Goal: Information Seeking & Learning: Learn about a topic

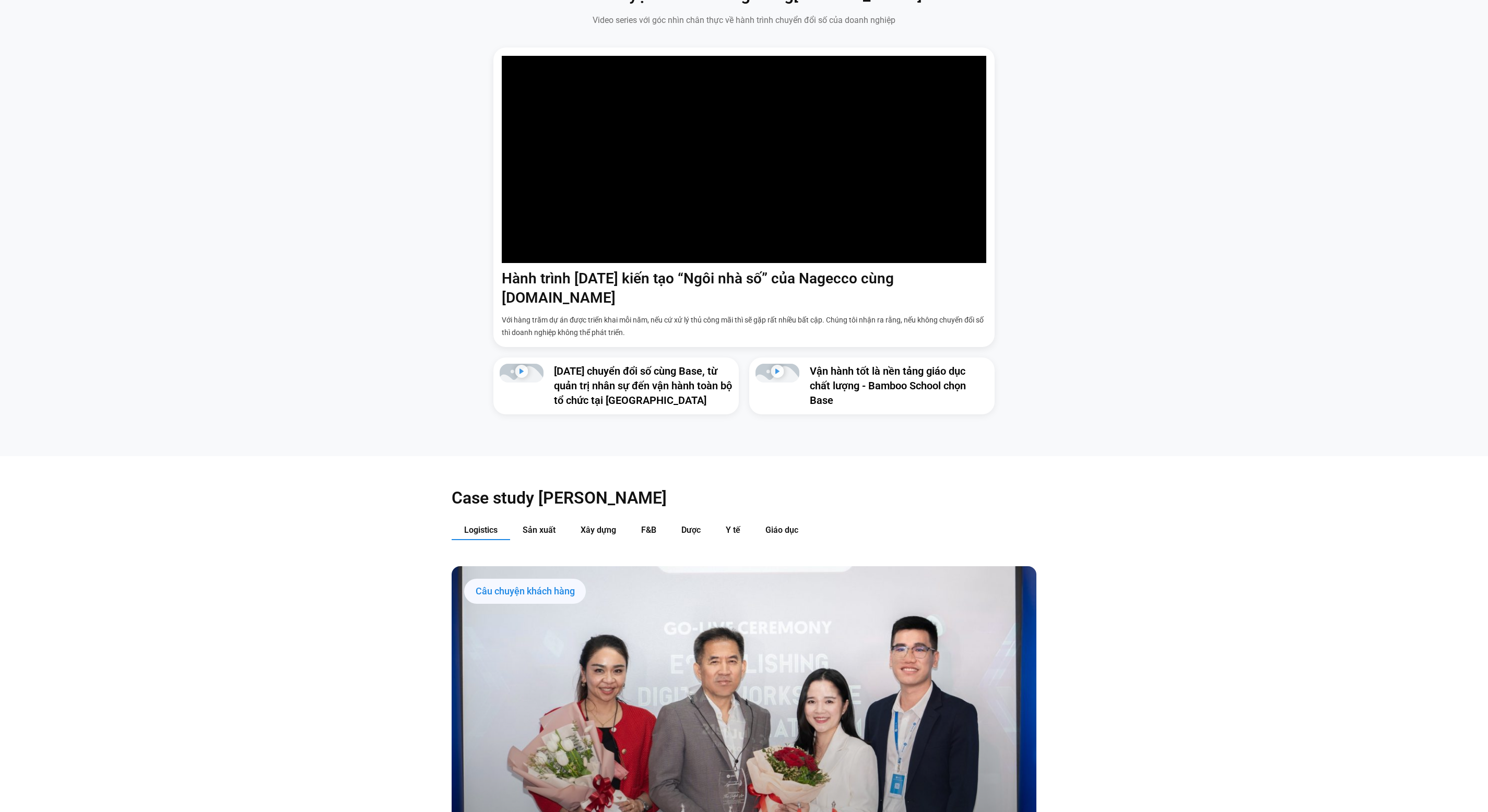
scroll to position [1018, 0]
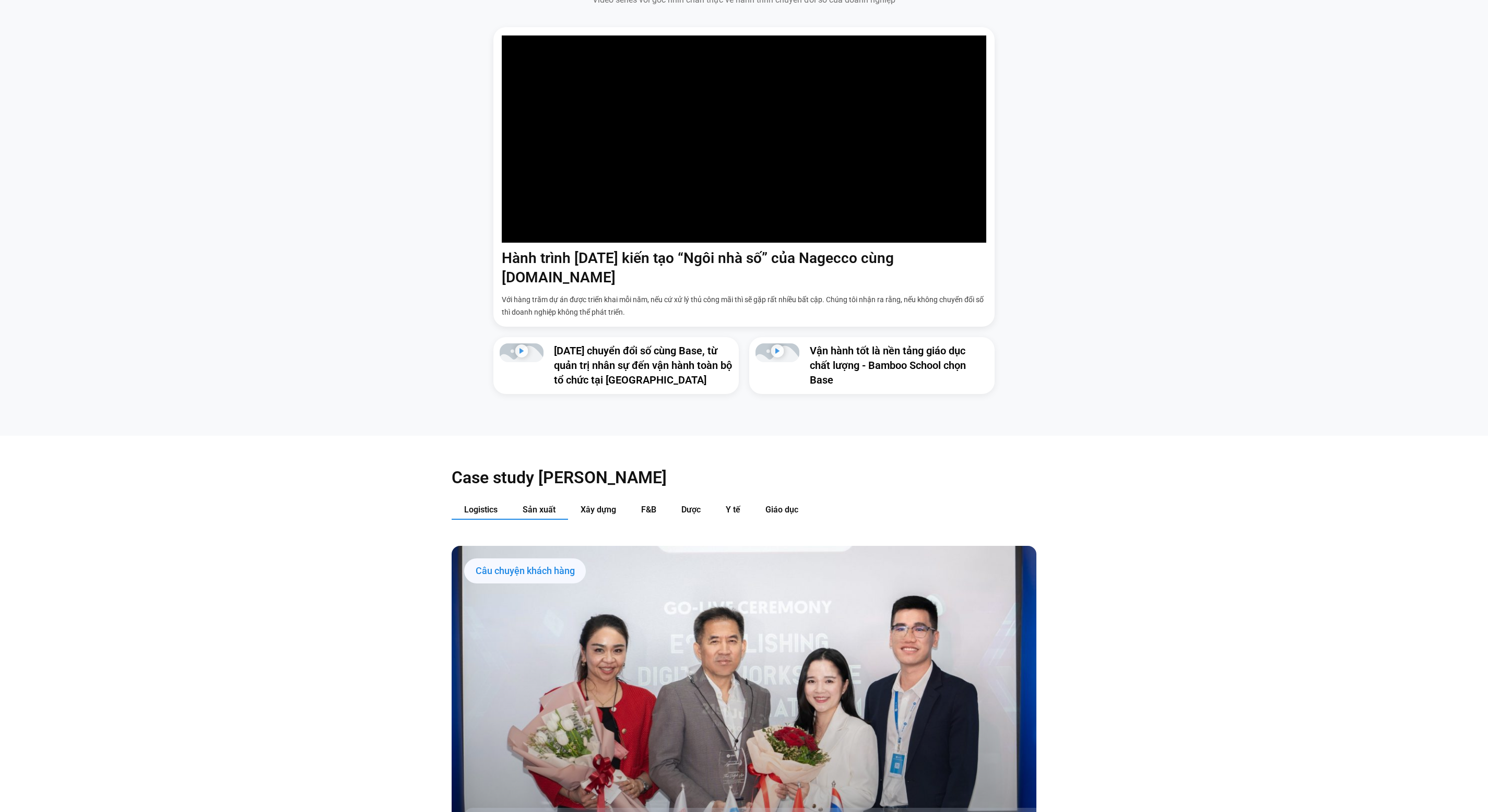
click at [551, 501] on button "Sản xuất" at bounding box center [539, 510] width 58 height 19
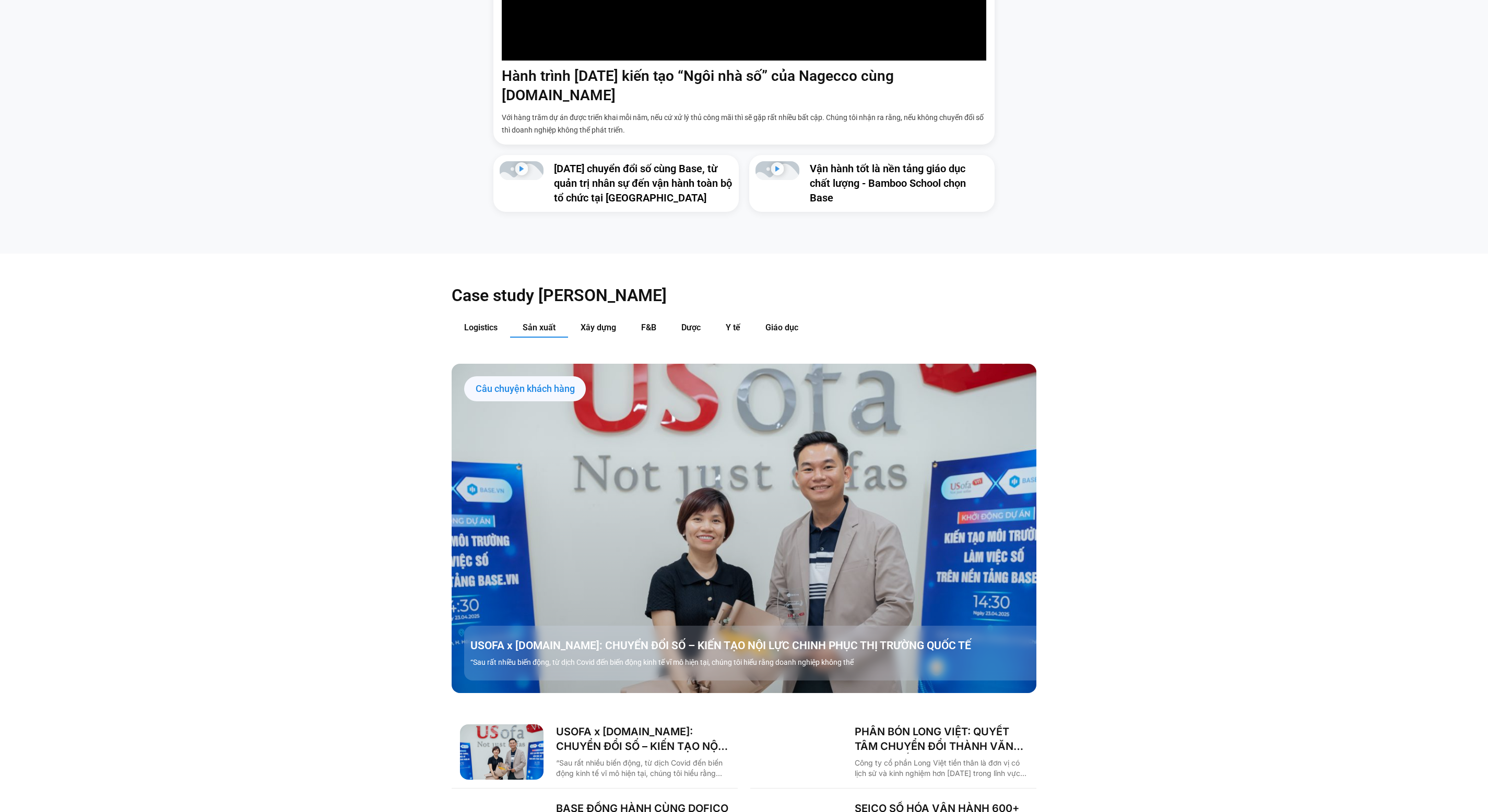
scroll to position [1034, 0]
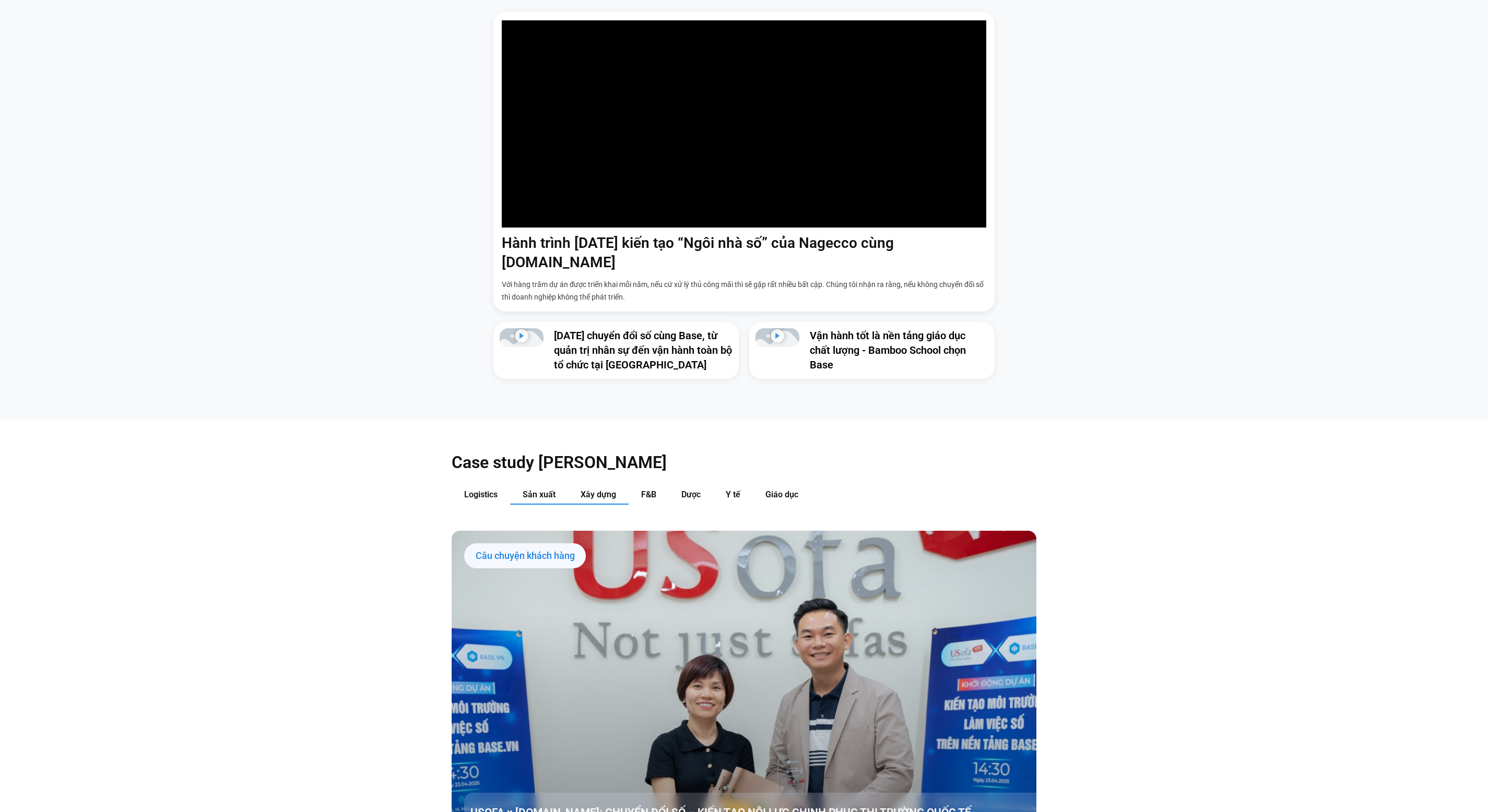
click at [606, 490] on span "Xây dựng" at bounding box center [598, 494] width 35 height 10
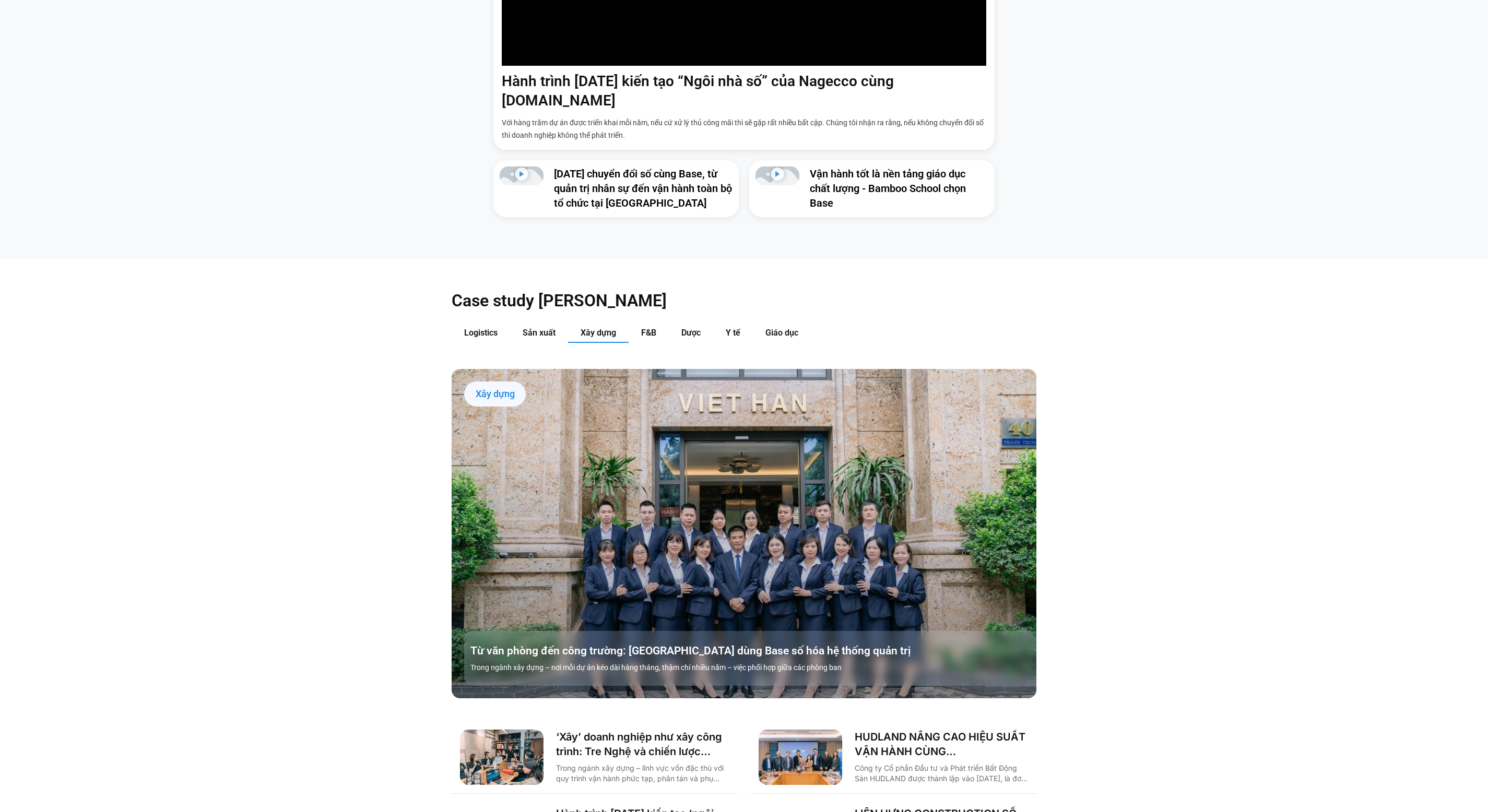
scroll to position [1321, 0]
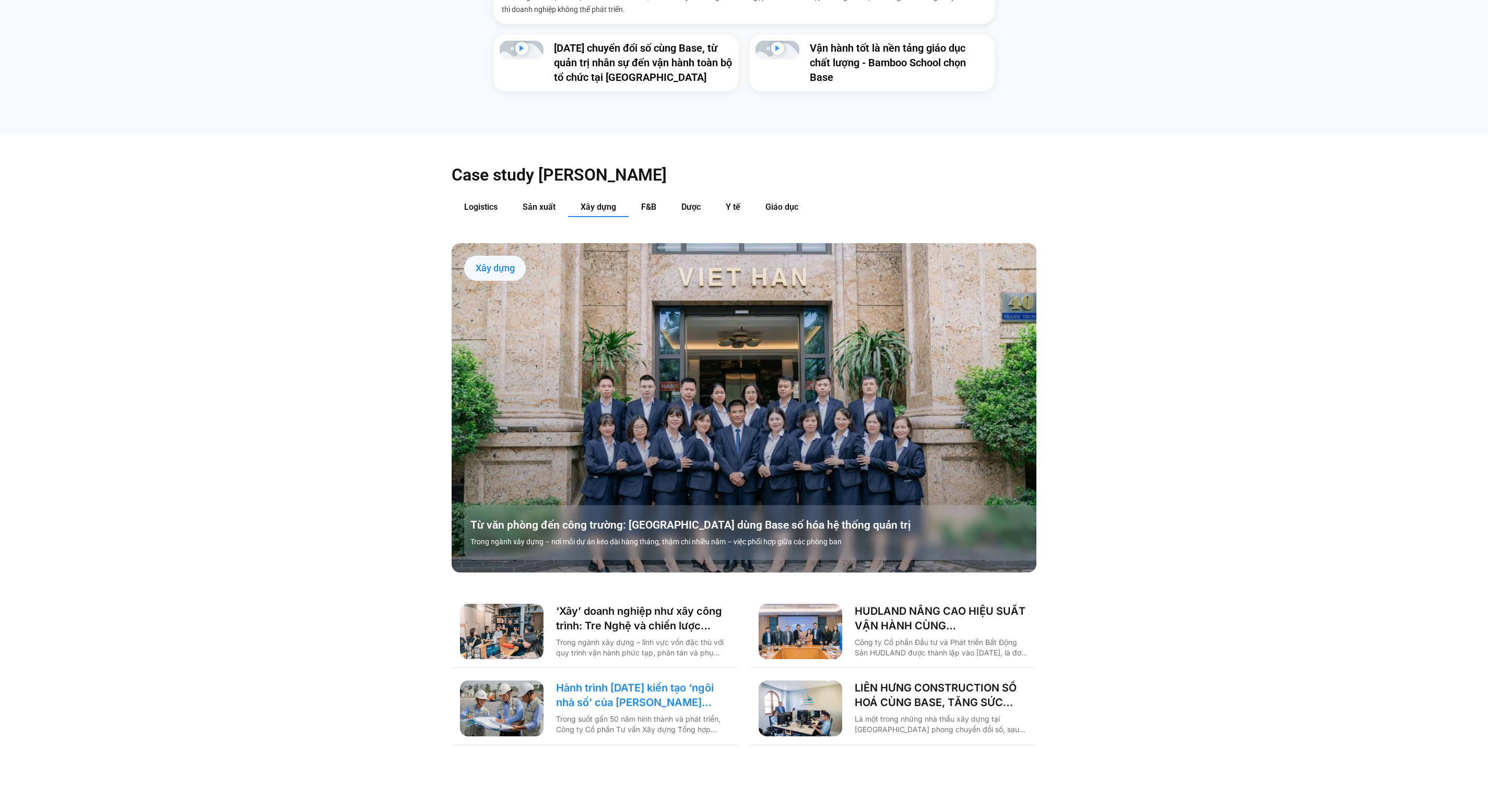
click at [605, 681] on link "Hành trình [DATE] kiến tạo ‘ngôi nhà số’ của [PERSON_NAME] cùng [DOMAIN_NAME]: …" at bounding box center [643, 695] width 174 height 30
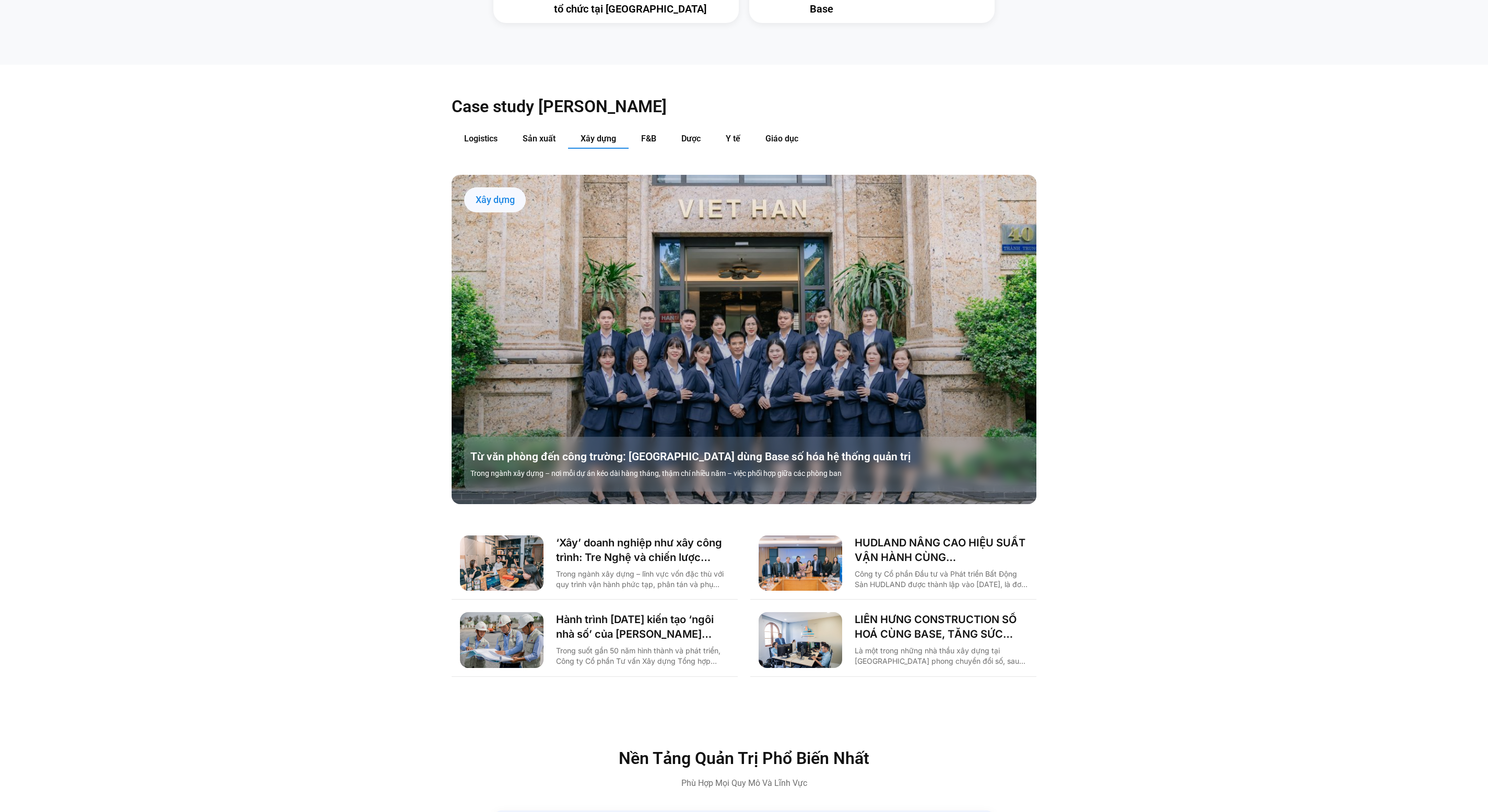
scroll to position [1410, 0]
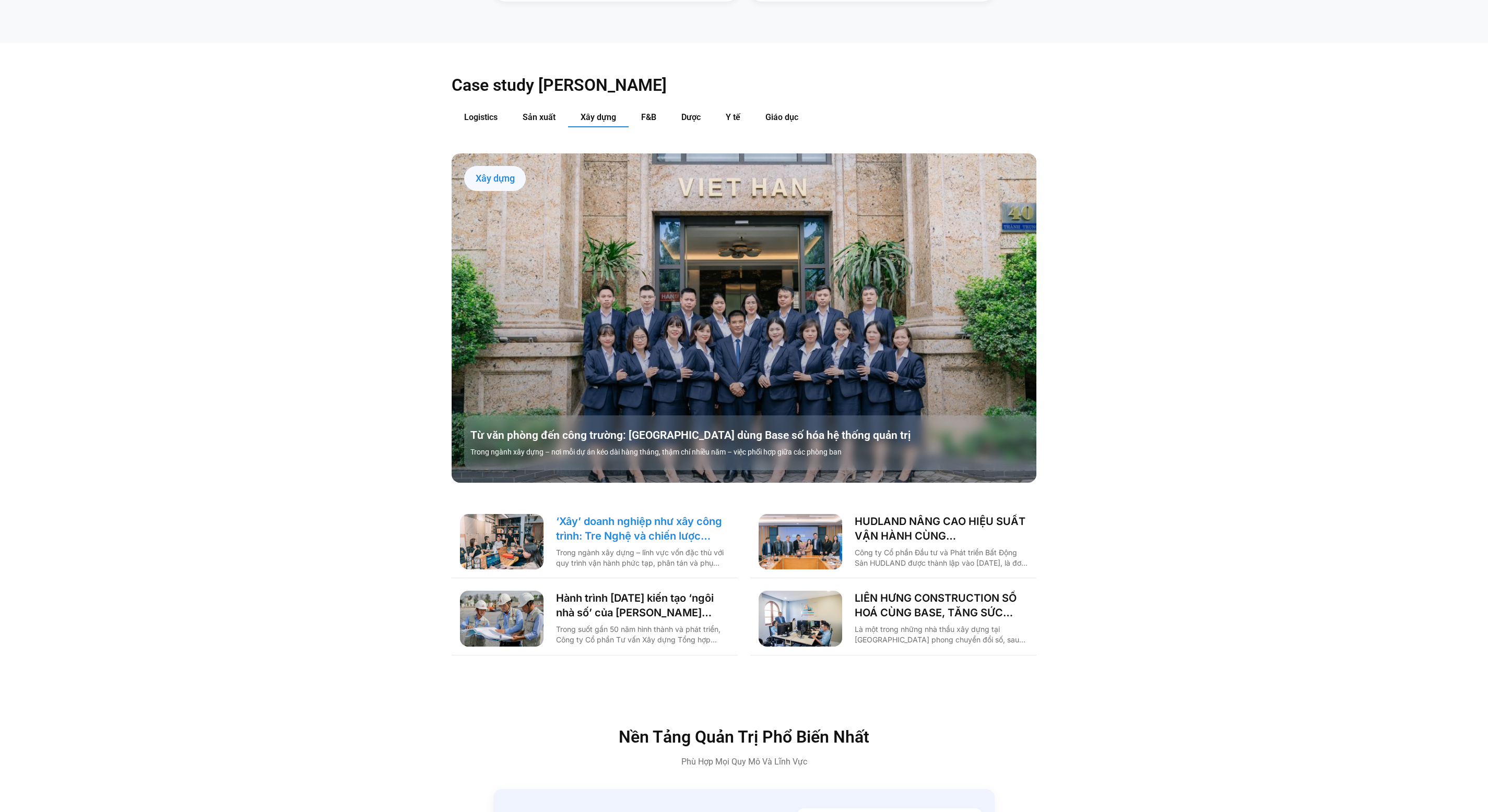
click at [597, 515] on link "‘Xây’ doanh nghiệp như xây công trình: Tre Nghệ và chiến lược chuyển đổi từ gốc" at bounding box center [643, 529] width 174 height 30
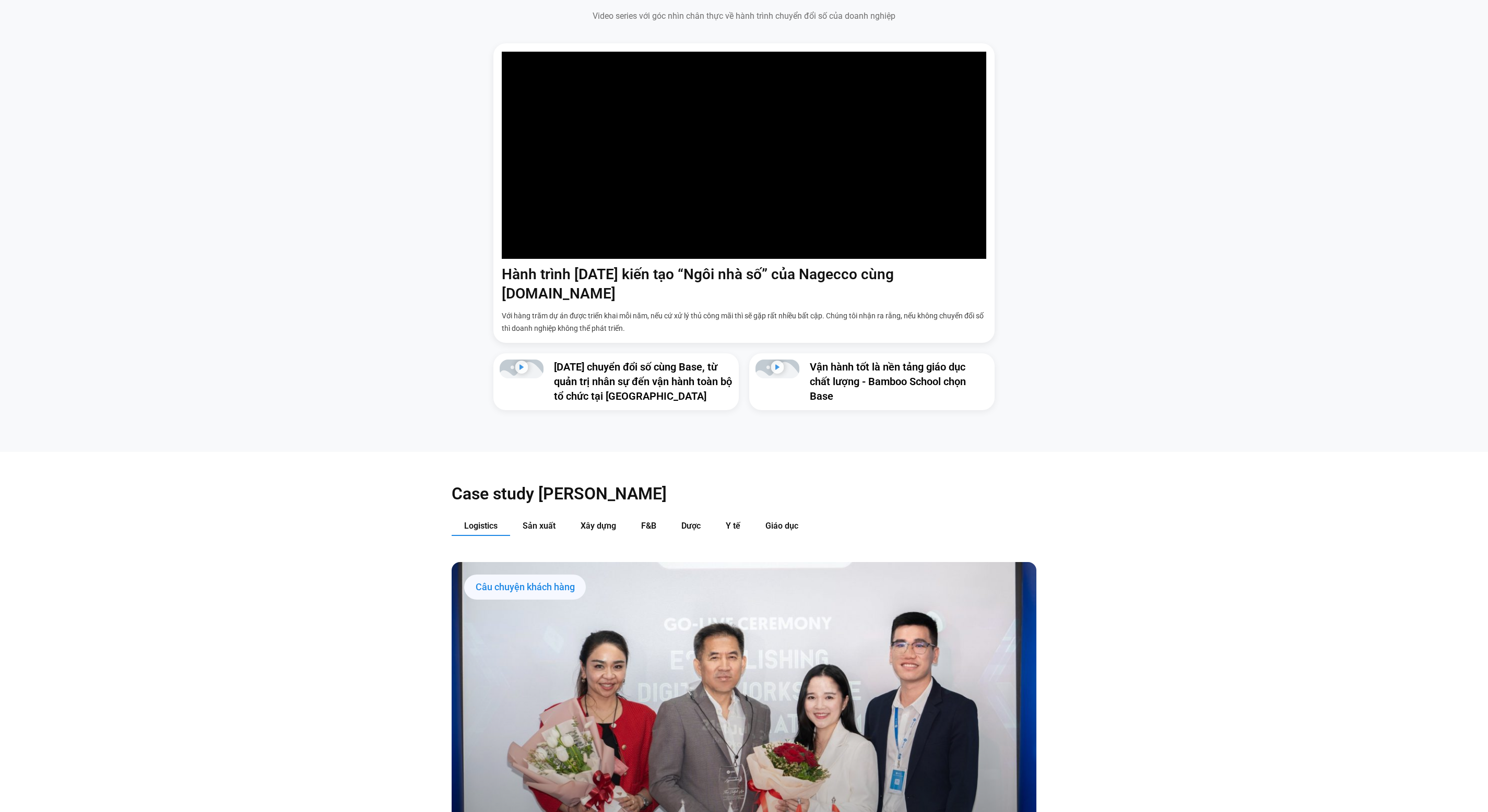
scroll to position [1002, 0]
click at [617, 517] on button "Xây dựng" at bounding box center [599, 526] width 61 height 19
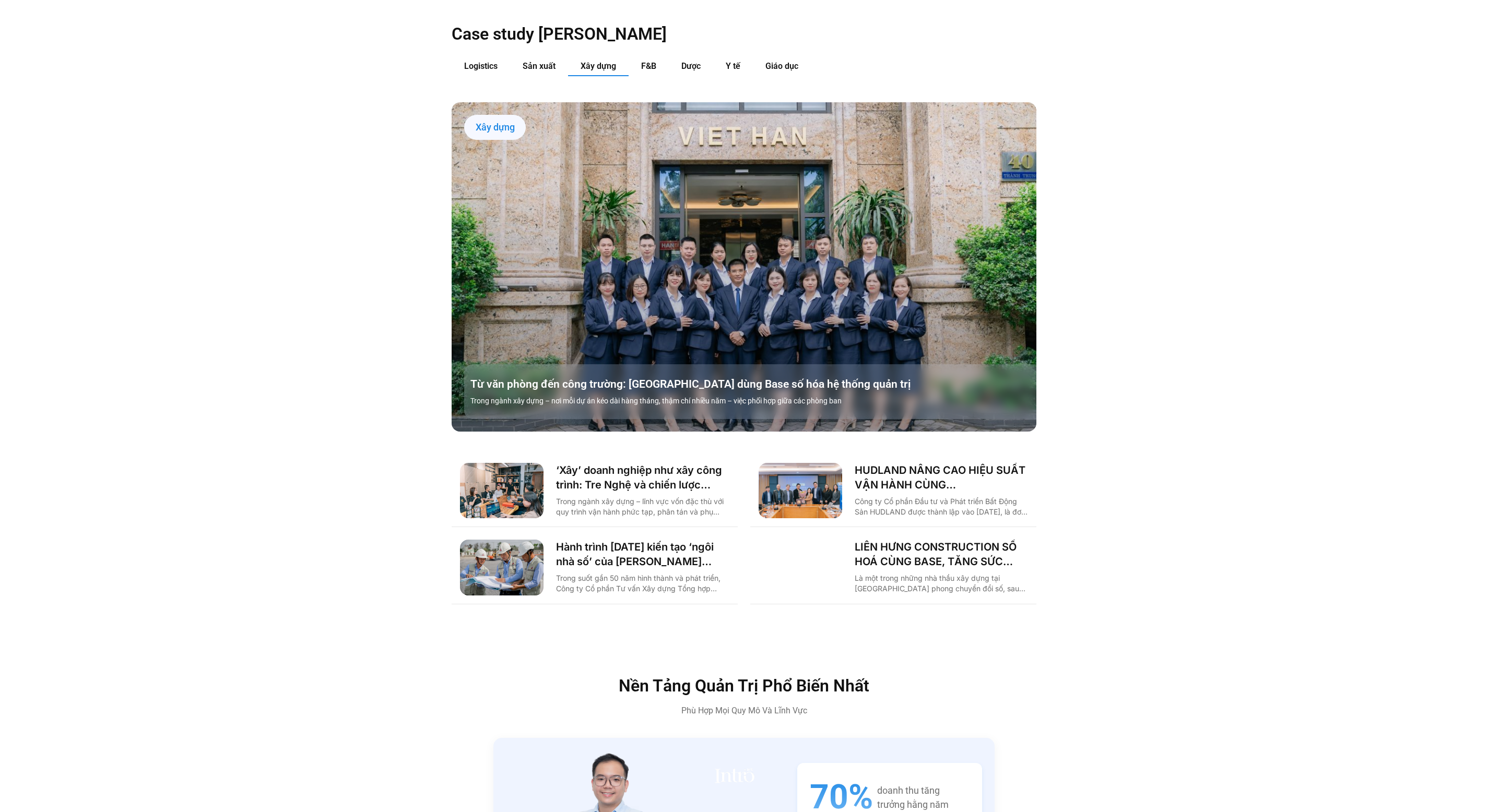
scroll to position [1634, 0]
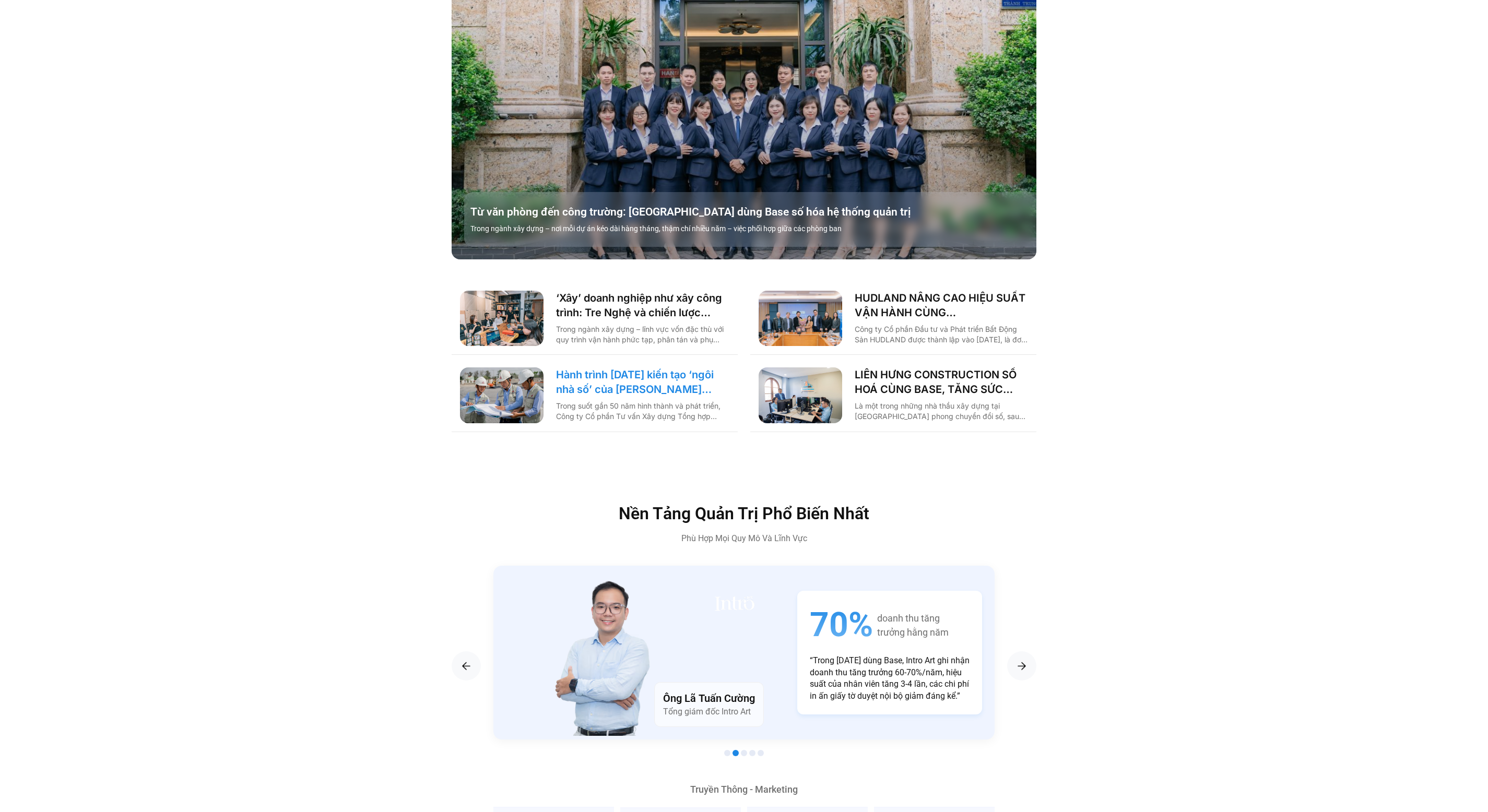
click at [652, 367] on link "Hành trình [DATE] kiến tạo ‘ngôi nhà số’ của [PERSON_NAME] cùng [DOMAIN_NAME]: …" at bounding box center [643, 382] width 174 height 30
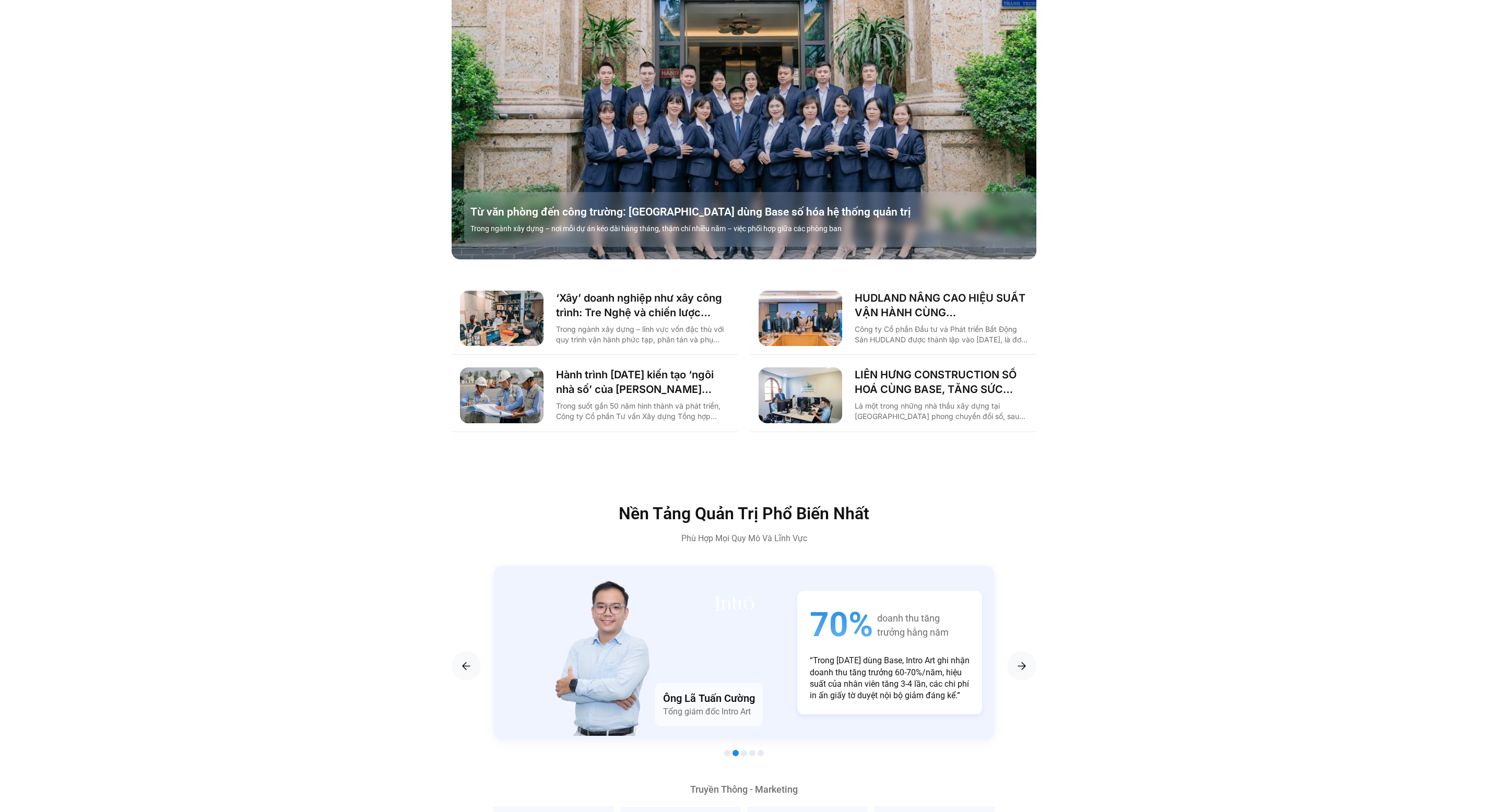
click at [624, 139] on link "Các tab. Mở mục bằng phím Enter hoặc Space, đóng bằng phím Esc và di chuyển bằn…" at bounding box center [744, 94] width 585 height 329
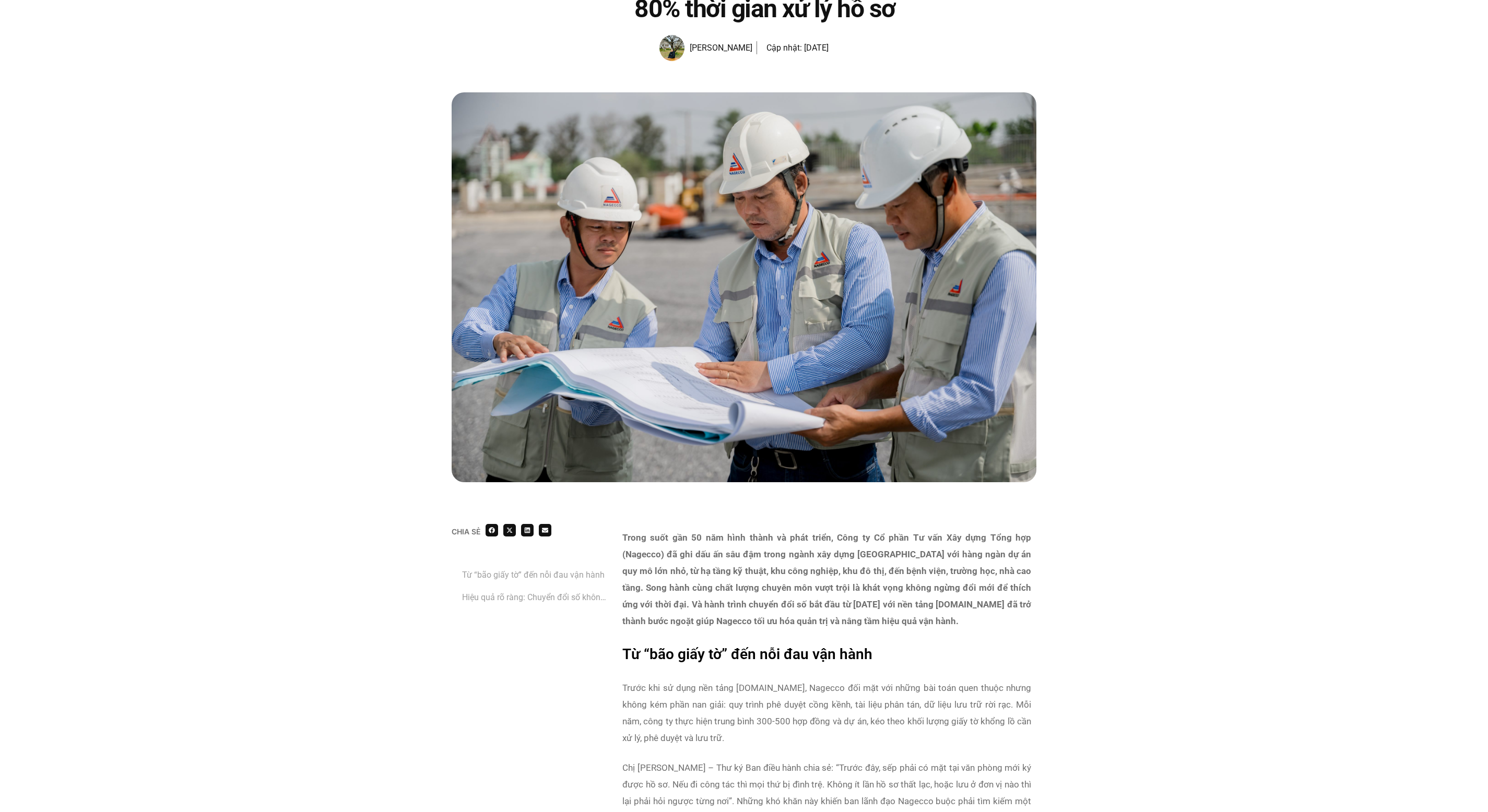
scroll to position [182, 0]
